Goal: Task Accomplishment & Management: Use online tool/utility

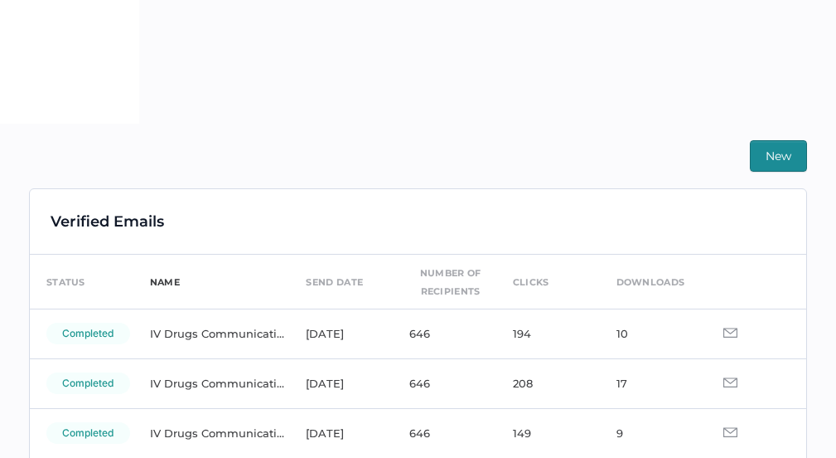
scroll to position [363, 0]
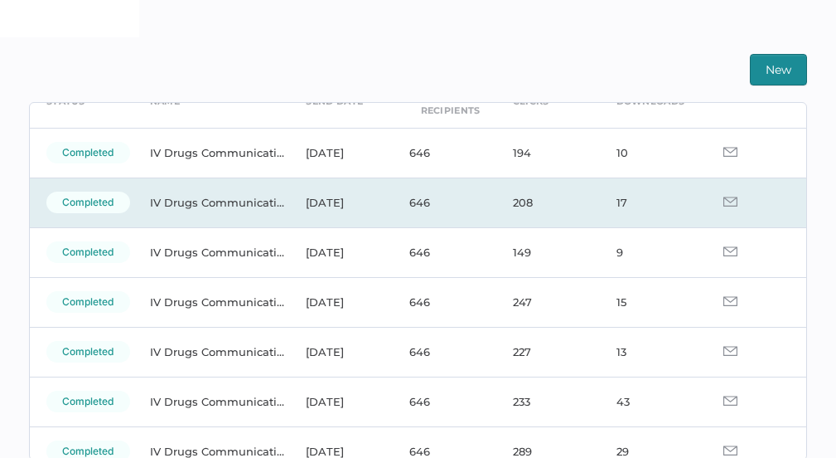
scroll to position [90, 0]
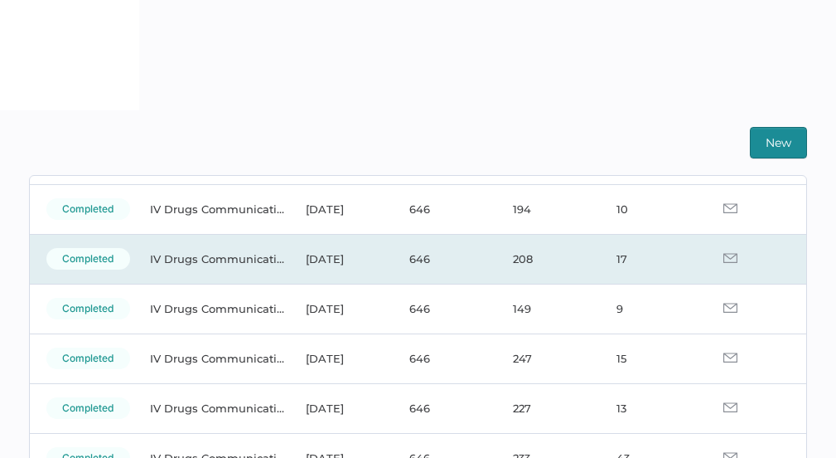
scroll to position [120, 0]
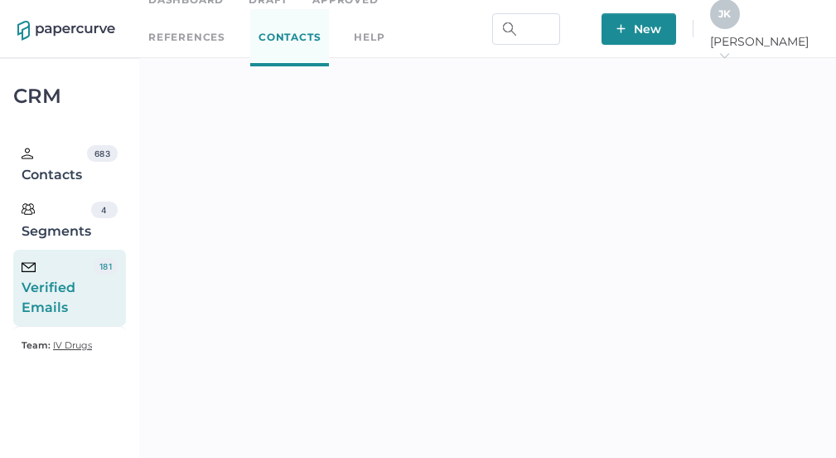
click at [731, 17] on span "J K" at bounding box center [725, 13] width 12 height 12
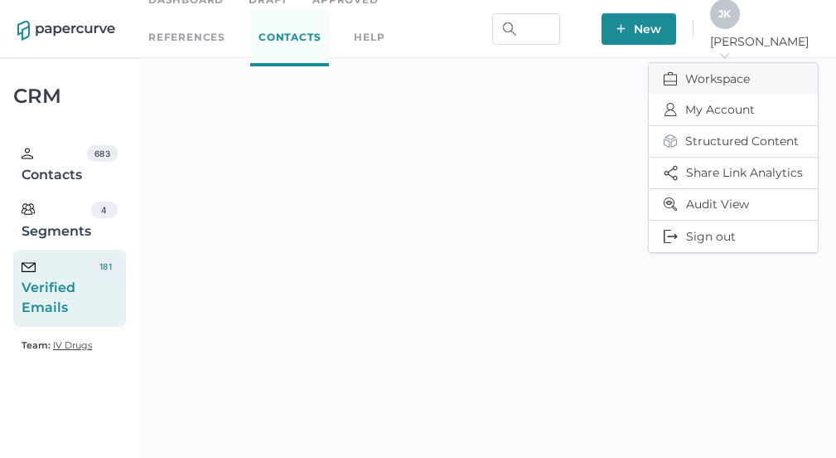
click at [706, 75] on span "Workspace" at bounding box center [733, 78] width 139 height 31
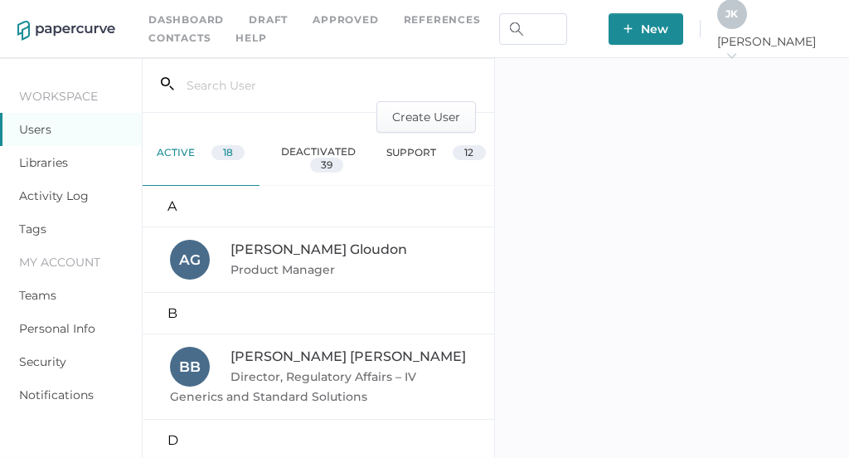
click at [56, 191] on link "Activity Log" at bounding box center [54, 195] width 70 height 15
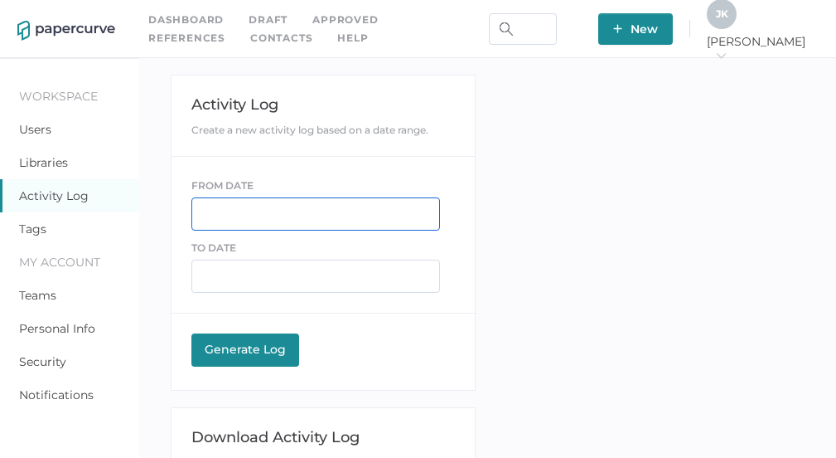
click at [243, 211] on input "text" at bounding box center [315, 213] width 249 height 33
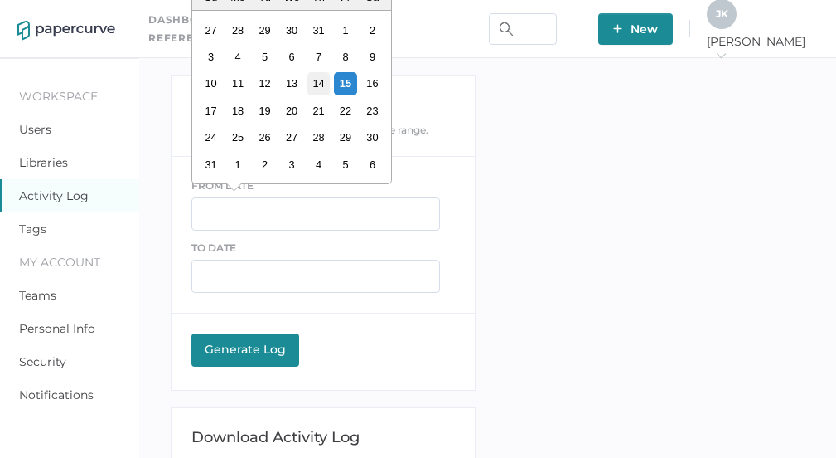
click at [317, 84] on div "14" at bounding box center [319, 83] width 22 height 22
type input "[DATE]"
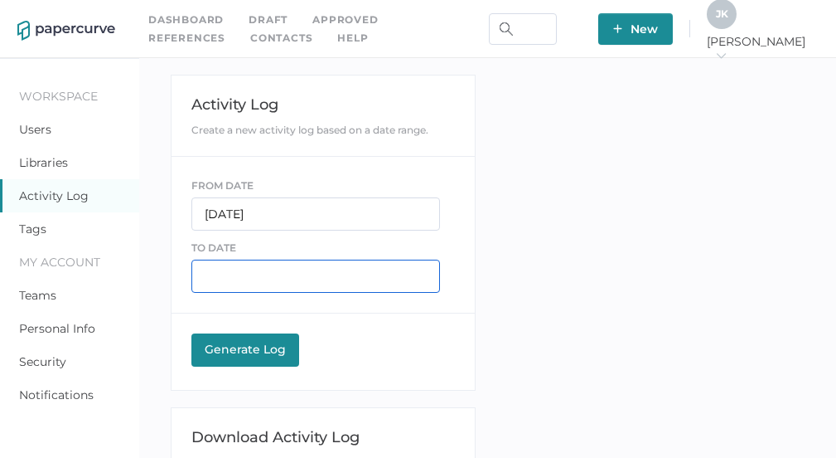
click at [293, 271] on input "text" at bounding box center [315, 275] width 249 height 33
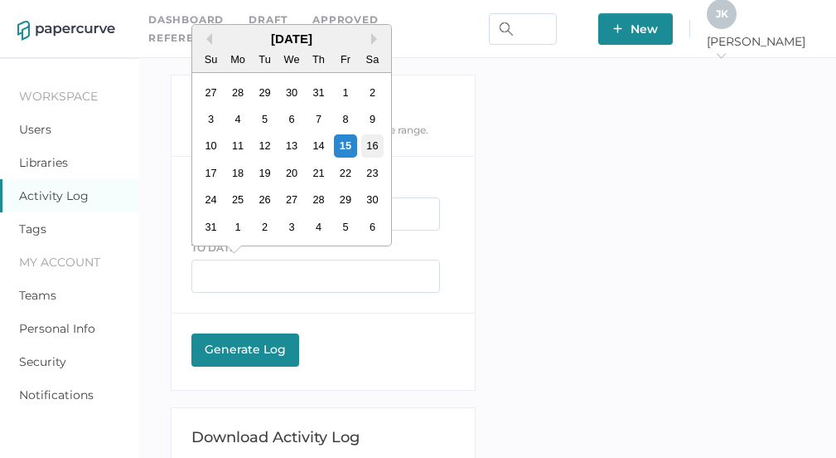
click at [377, 145] on div "16" at bounding box center [372, 145] width 22 height 22
type input "08/16/2025"
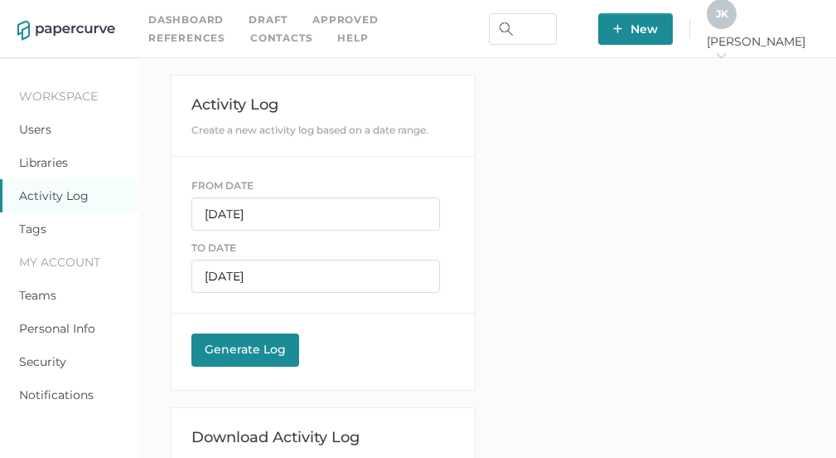
click at [235, 346] on div "Generate Log" at bounding box center [245, 349] width 91 height 15
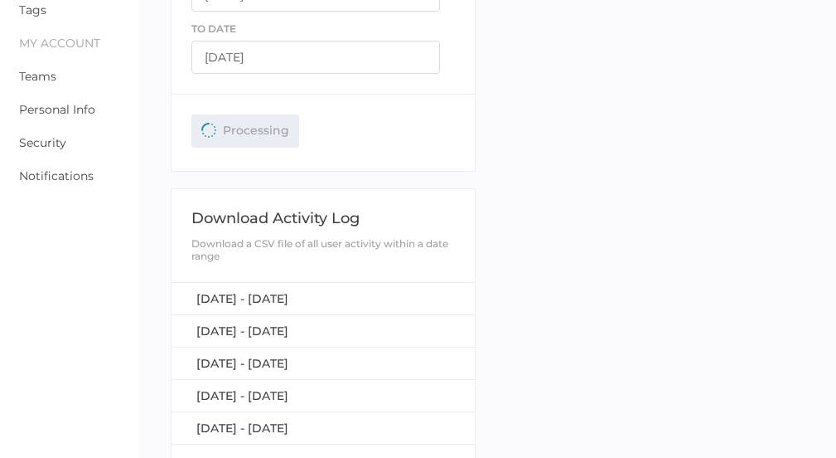
scroll to position [220, 0]
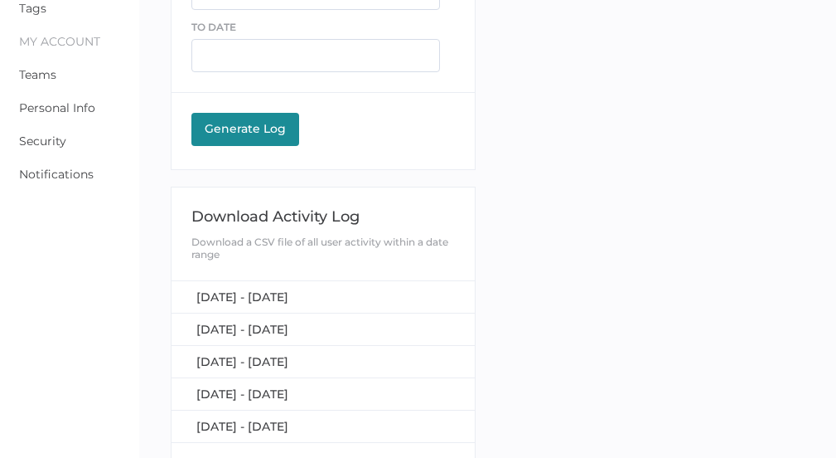
scroll to position [220, 0]
click at [288, 297] on span "[DATE] - [DATE]" at bounding box center [242, 296] width 92 height 15
click at [590, 36] on div "Workspace Users Libraries Activity Log Tags My Account Teams Personal Info Secu…" at bounding box center [418, 177] width 836 height 679
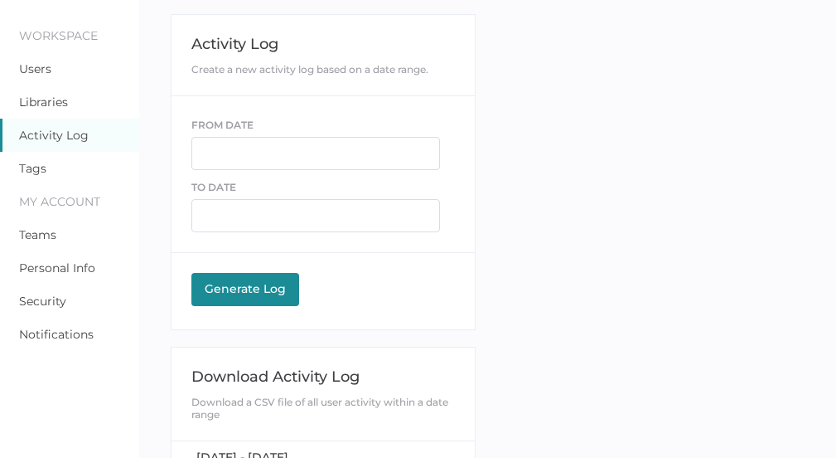
scroll to position [0, 0]
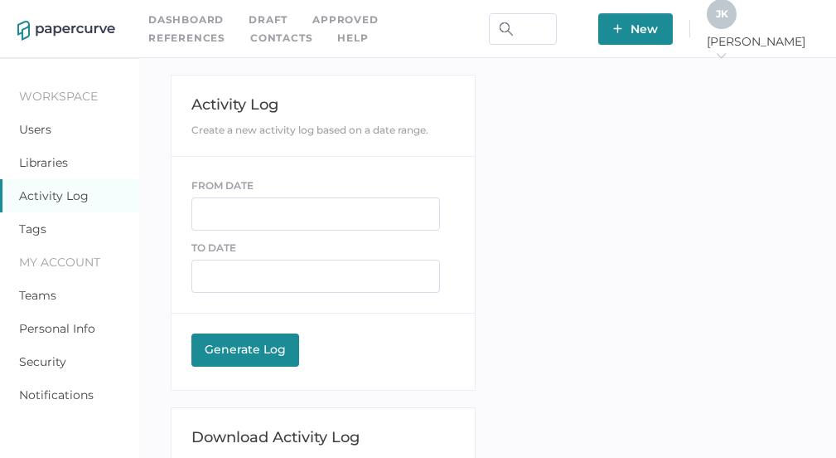
click at [250, 33] on link "Contacts" at bounding box center [281, 38] width 62 height 18
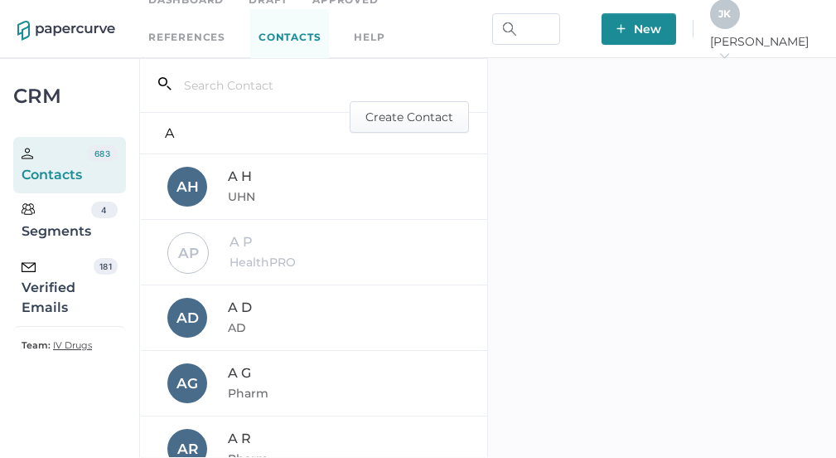
click at [56, 288] on div "Verified Emails" at bounding box center [58, 288] width 72 height 60
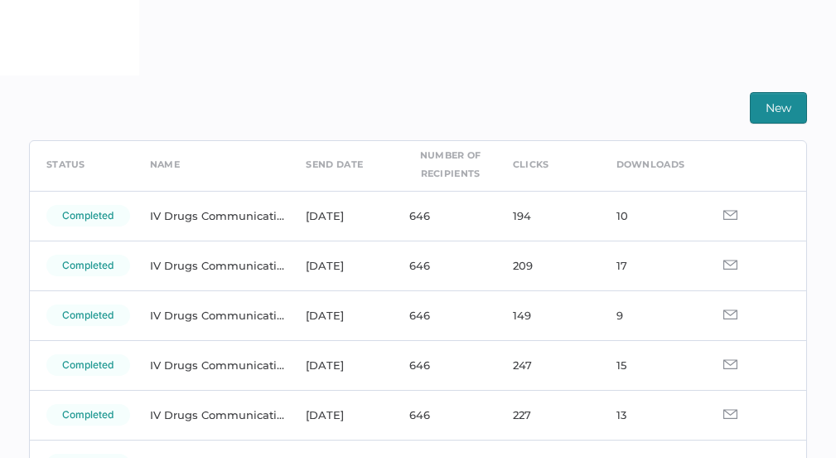
scroll to position [66, 0]
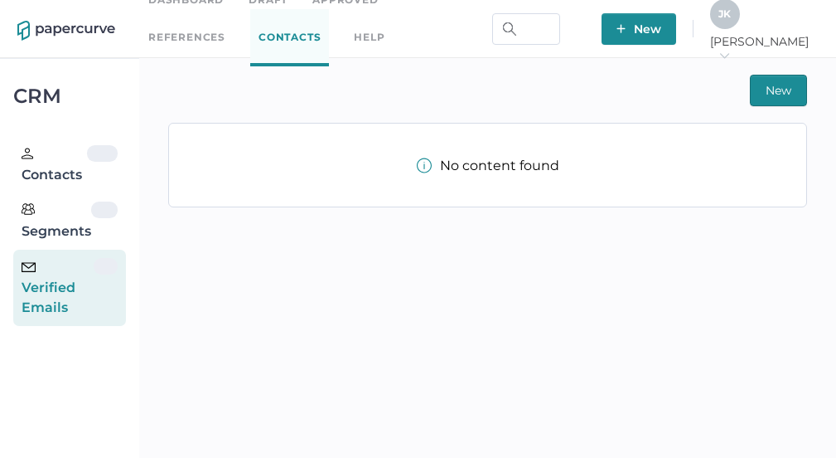
scroll to position [22, 0]
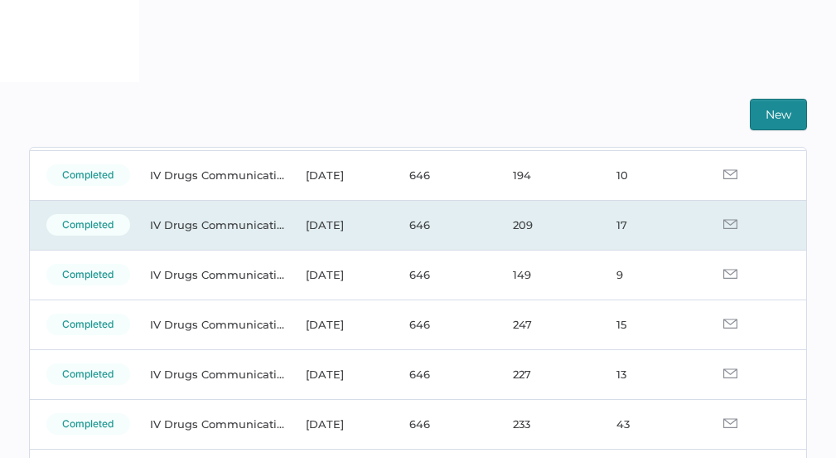
scroll to position [119, 0]
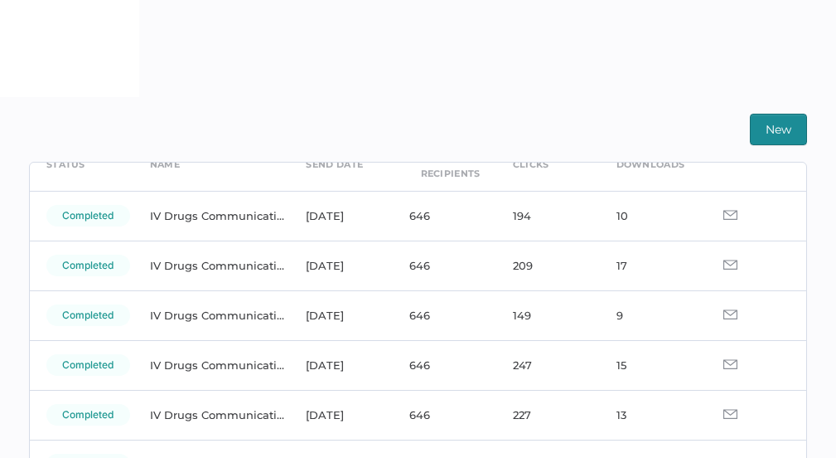
scroll to position [83, 0]
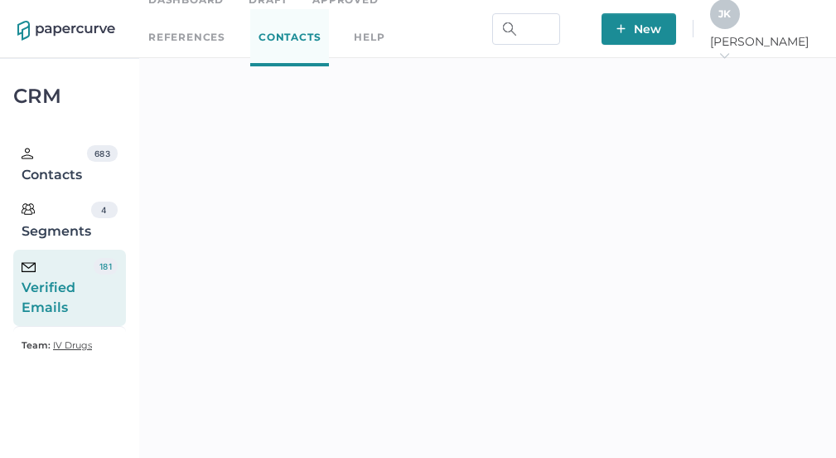
click at [768, 37] on div "J K Jeff arrow_right" at bounding box center [764, 29] width 109 height 60
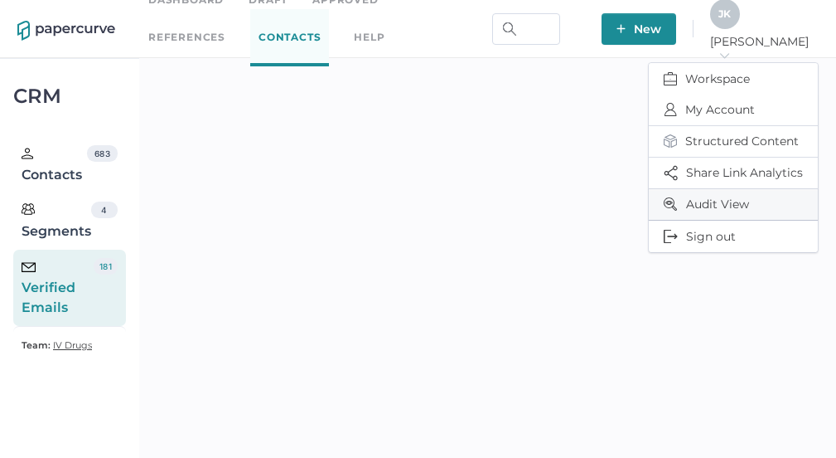
click at [710, 206] on span "Audit View" at bounding box center [733, 204] width 139 height 31
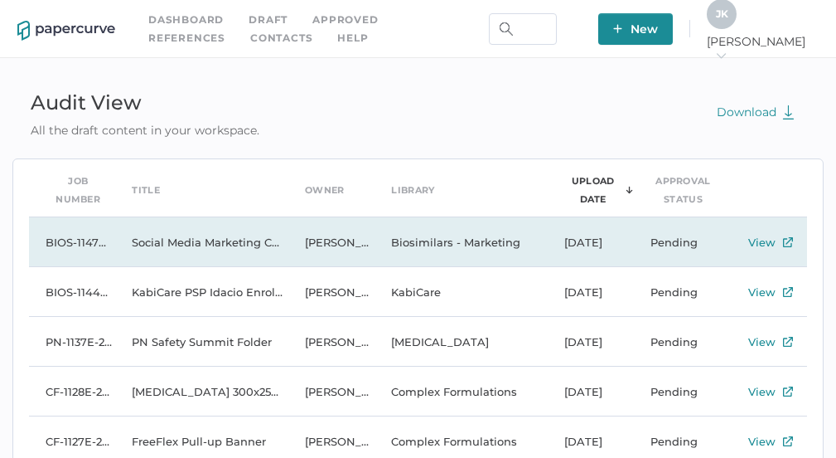
click at [233, 243] on td "Social Media Marketing Calendar 2025" at bounding box center [201, 242] width 173 height 50
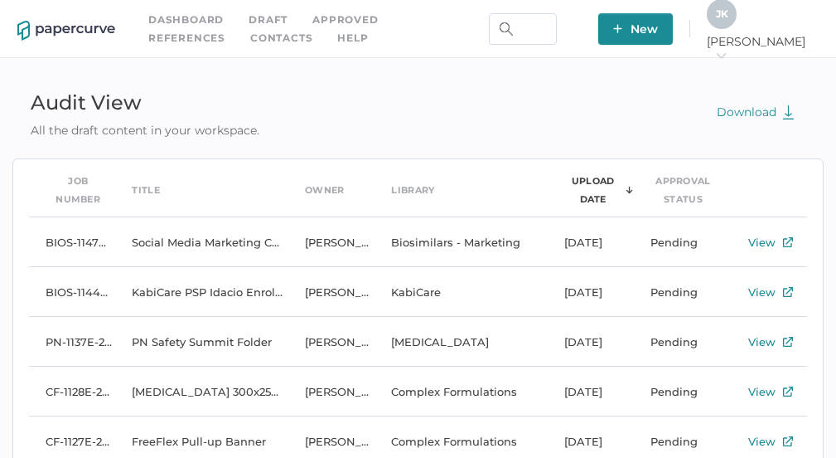
click at [737, 27] on div "J K" at bounding box center [722, 14] width 30 height 30
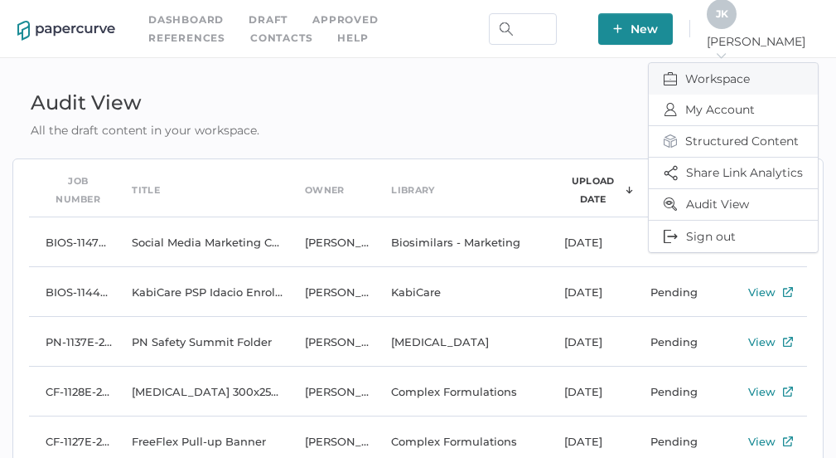
click at [716, 75] on span "Workspace" at bounding box center [733, 78] width 139 height 31
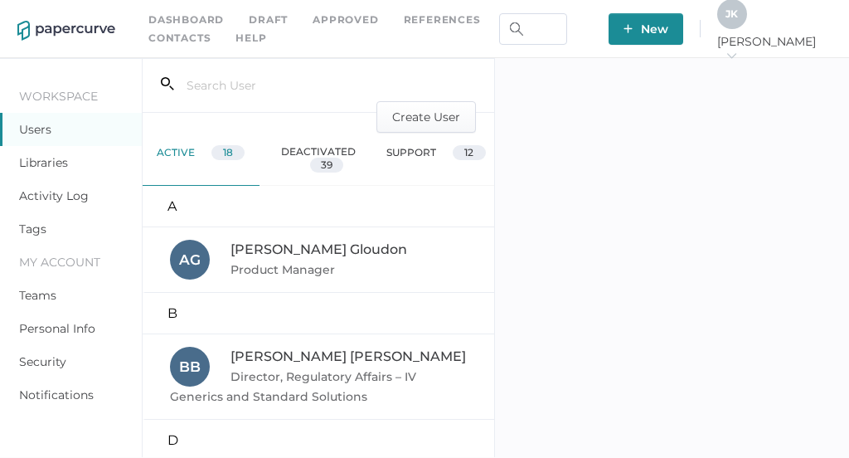
click at [47, 196] on link "Activity Log" at bounding box center [54, 195] width 70 height 15
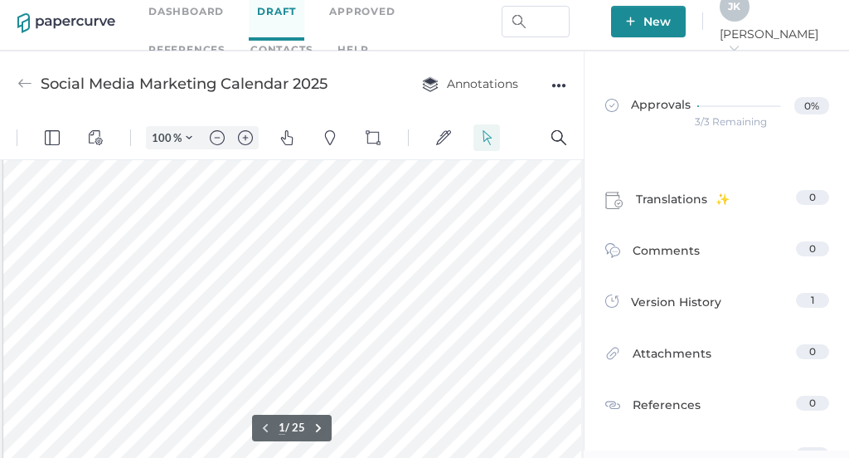
scroll to position [552, 0]
click at [191, 134] on img "Zoom Controls" at bounding box center [189, 137] width 7 height 7
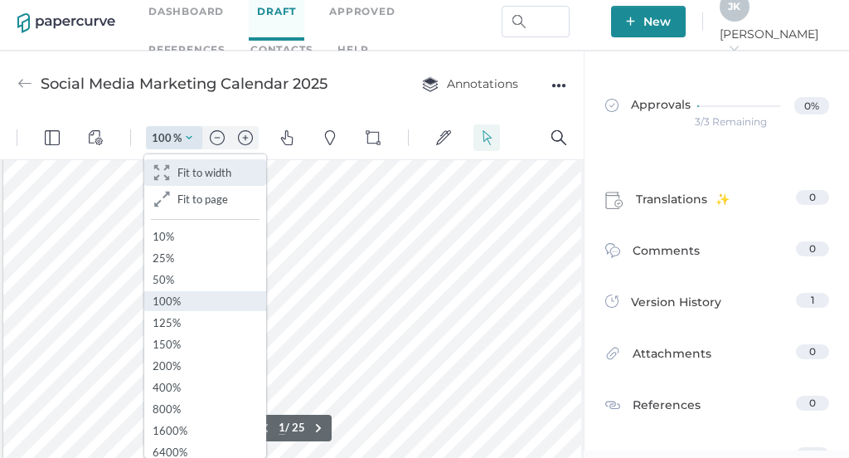
click at [191, 170] on span "Fit to width" at bounding box center [204, 172] width 54 height 13
type input "76"
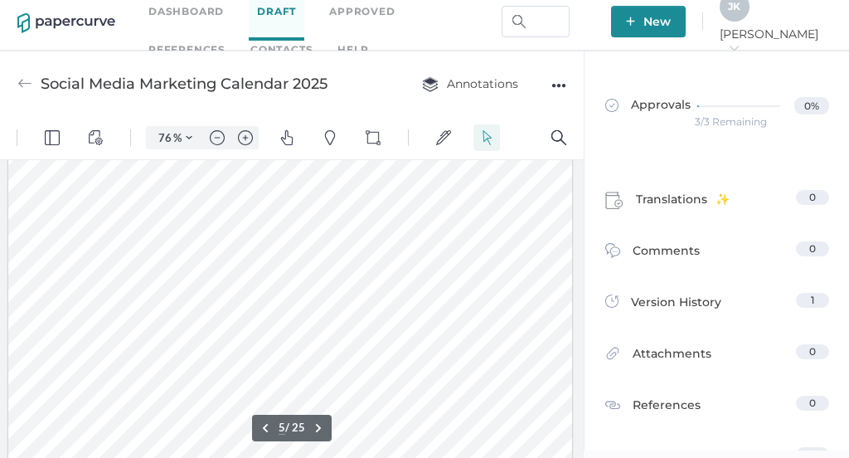
scroll to position [2875, 0]
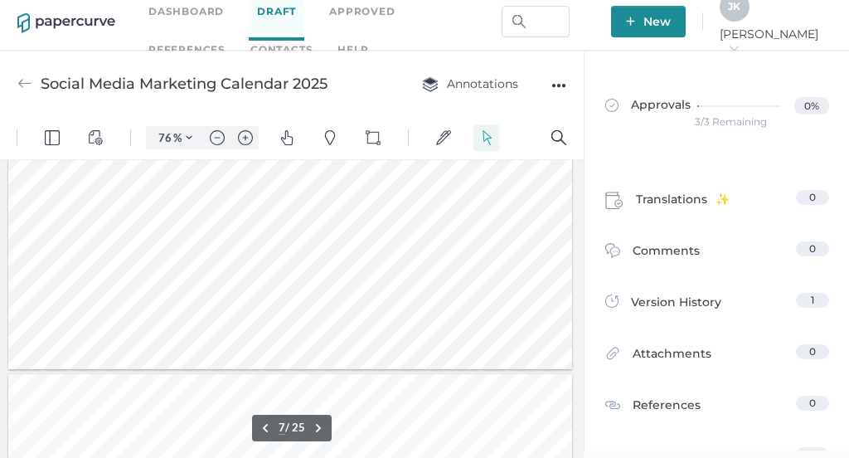
type input "8"
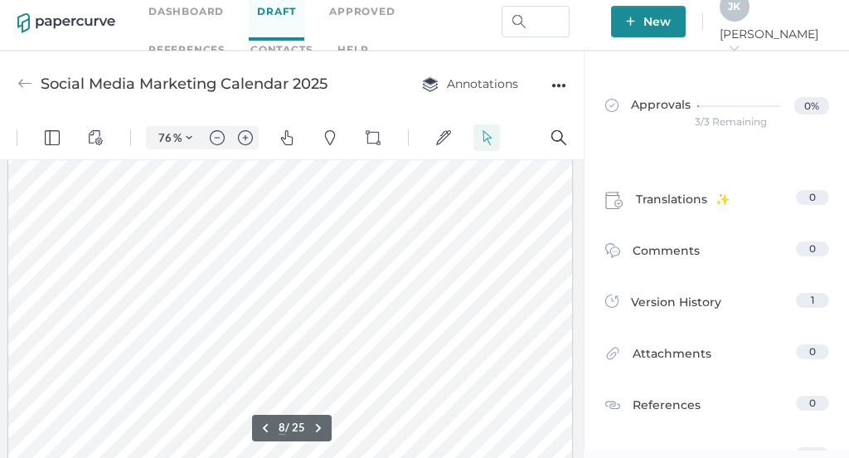
scroll to position [5219, 0]
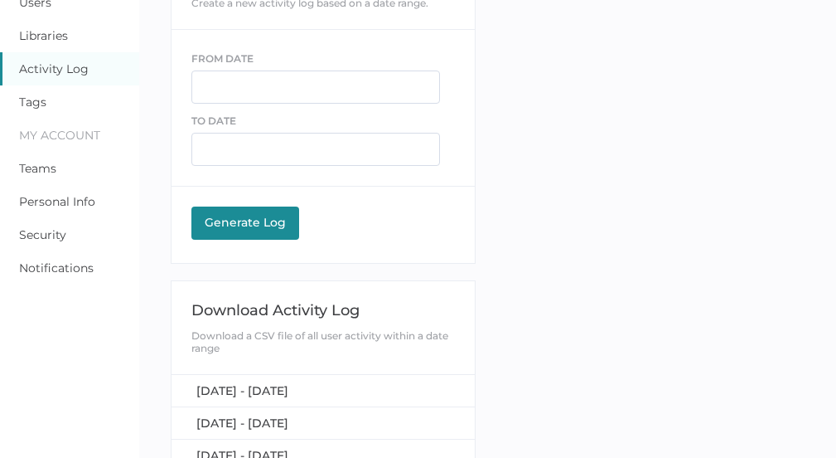
scroll to position [126, 0]
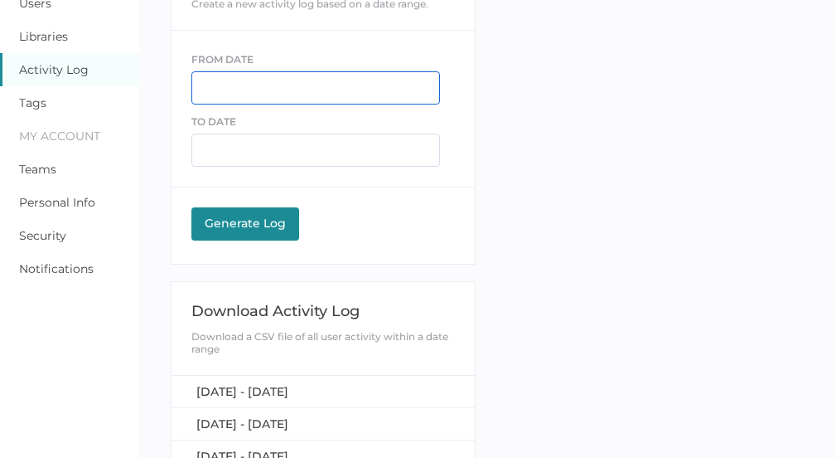
click at [235, 84] on input "text" at bounding box center [315, 87] width 249 height 33
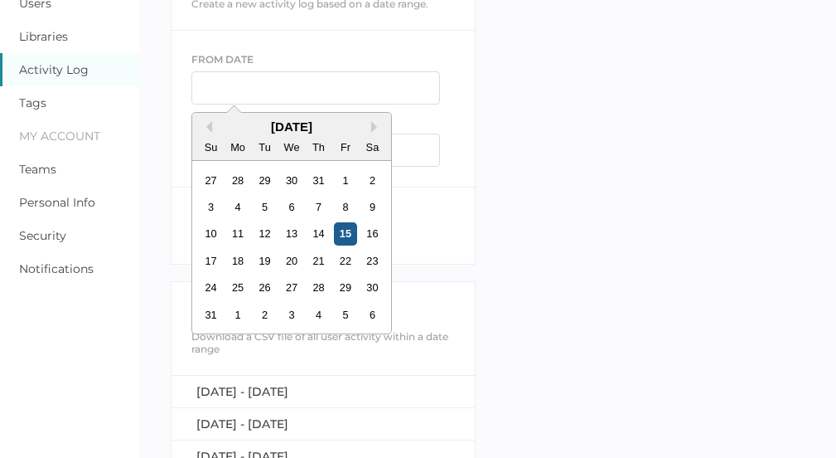
click at [346, 240] on div "15" at bounding box center [346, 233] width 22 height 22
type input "[DATE]"
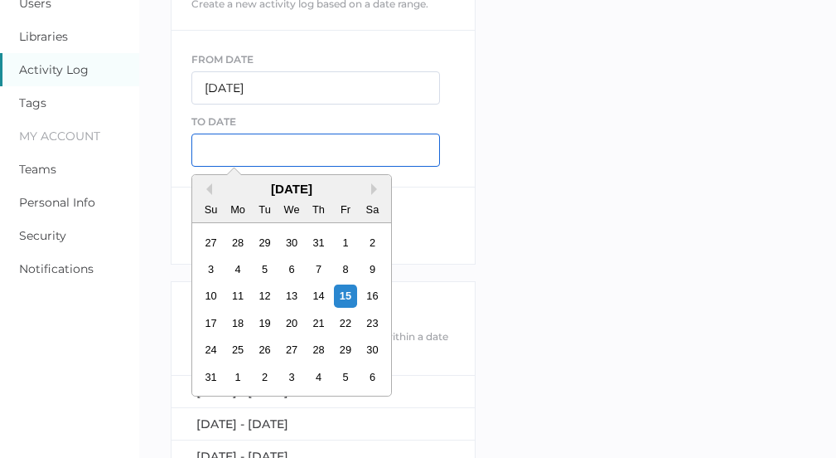
click at [230, 149] on input "text" at bounding box center [315, 149] width 249 height 33
click at [375, 296] on div "16" at bounding box center [372, 295] width 22 height 22
type input "08/16/2025"
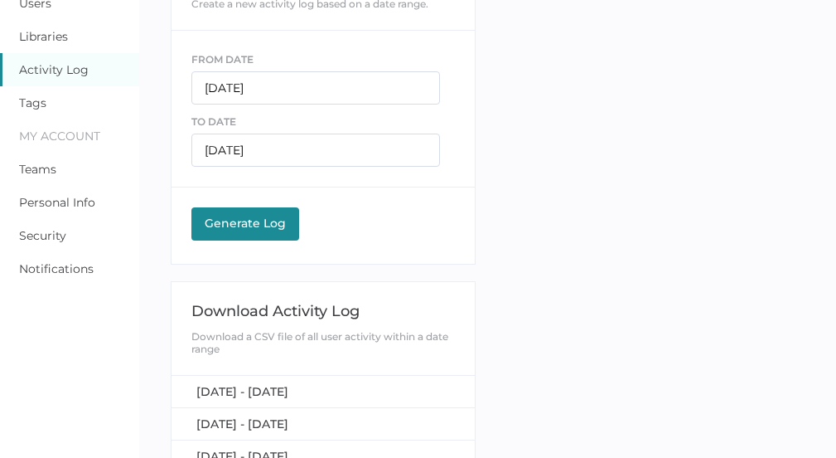
click at [235, 220] on div "Generate Log" at bounding box center [245, 223] width 91 height 15
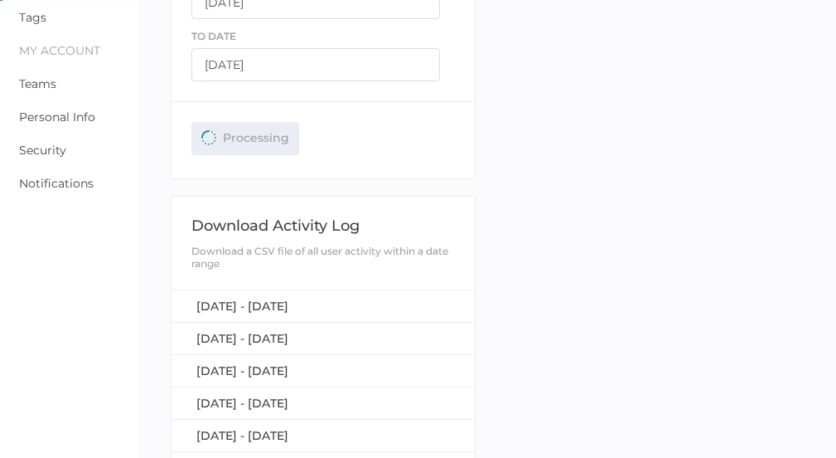
scroll to position [216, 0]
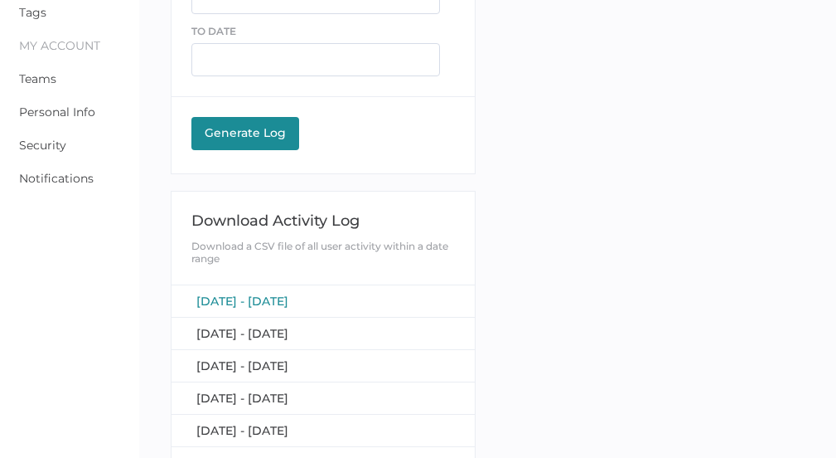
click at [282, 301] on span "[DATE] - [DATE]" at bounding box center [242, 300] width 92 height 15
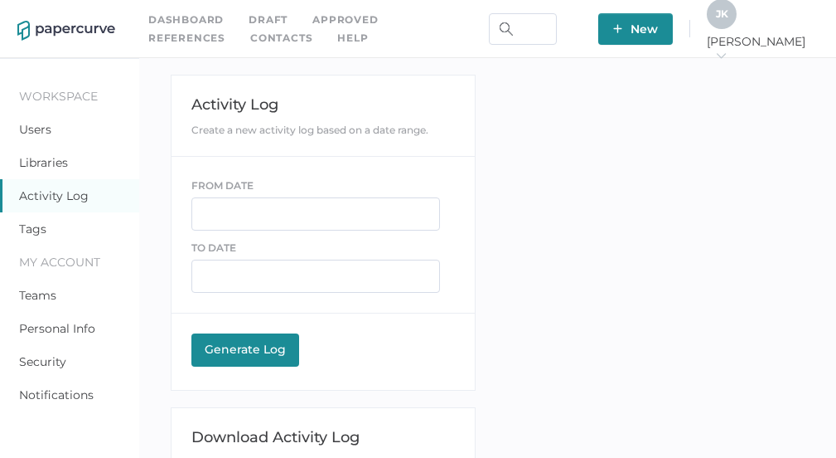
click at [250, 37] on link "Contacts" at bounding box center [281, 38] width 62 height 18
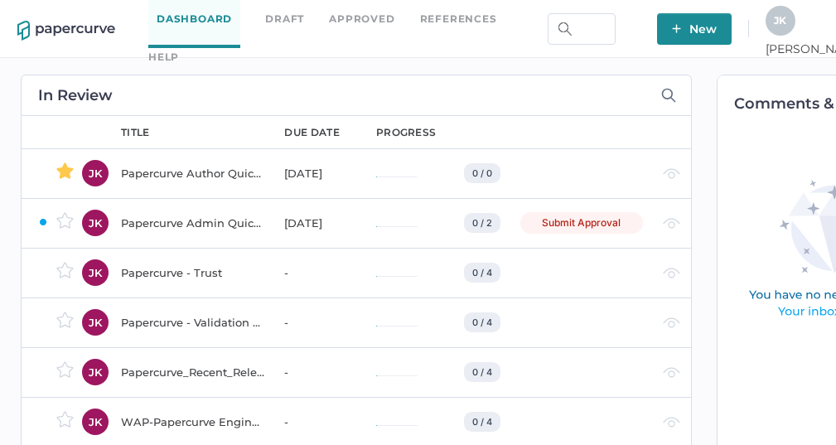
scroll to position [0, 22]
